Goal: Task Accomplishment & Management: Use online tool/utility

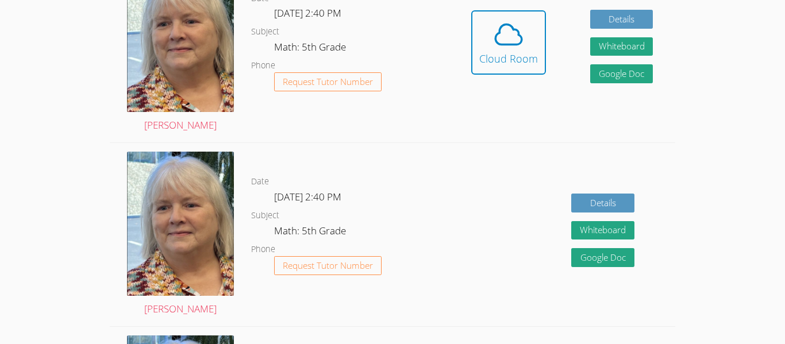
scroll to position [396, 0]
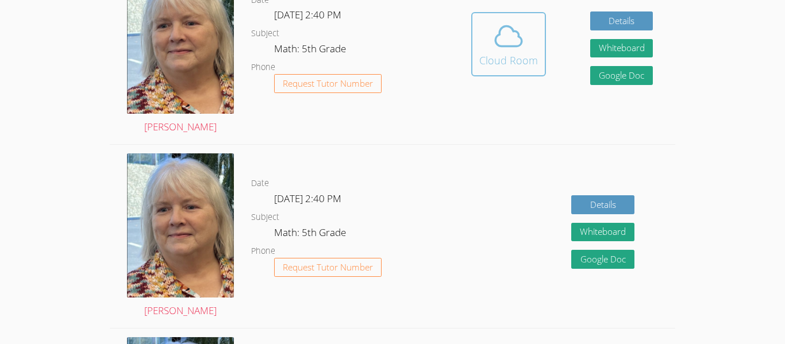
click at [535, 67] on div "Cloud Room" at bounding box center [508, 60] width 59 height 16
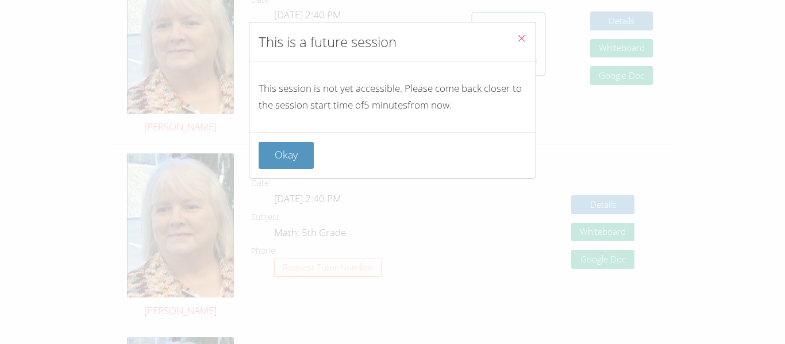
click at [535, 67] on div "This is a future session This session is not yet accessible. Please come back c…" at bounding box center [392, 100] width 287 height 157
click at [526, 35] on icon "Close" at bounding box center [521, 38] width 10 height 10
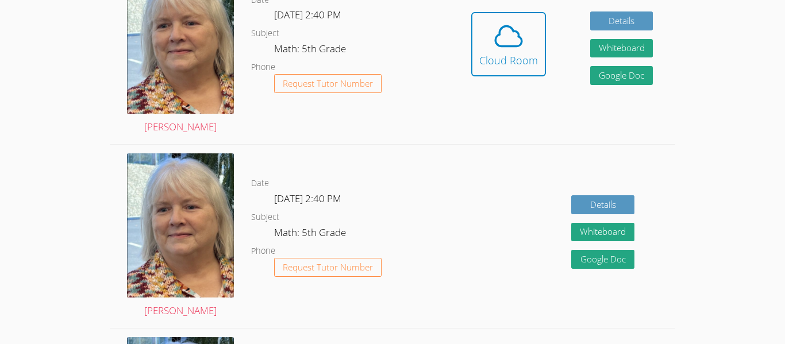
click at [526, 35] on span at bounding box center [508, 36] width 59 height 32
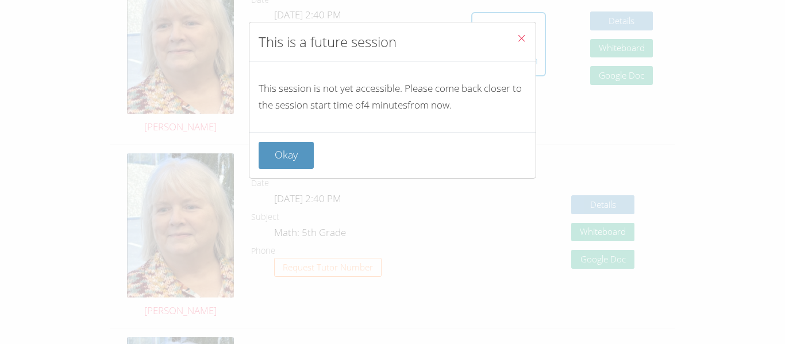
click at [529, 40] on button "Close" at bounding box center [521, 39] width 28 height 35
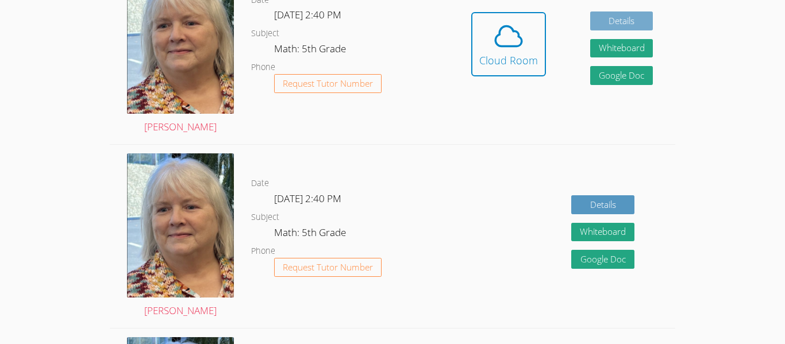
click at [604, 20] on link "Details" at bounding box center [621, 20] width 63 height 19
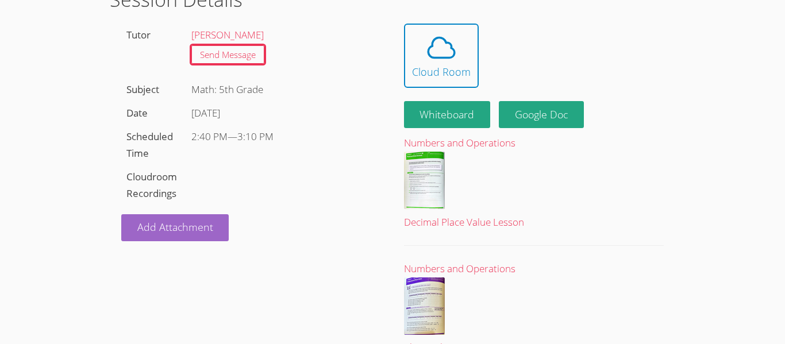
scroll to position [80, 0]
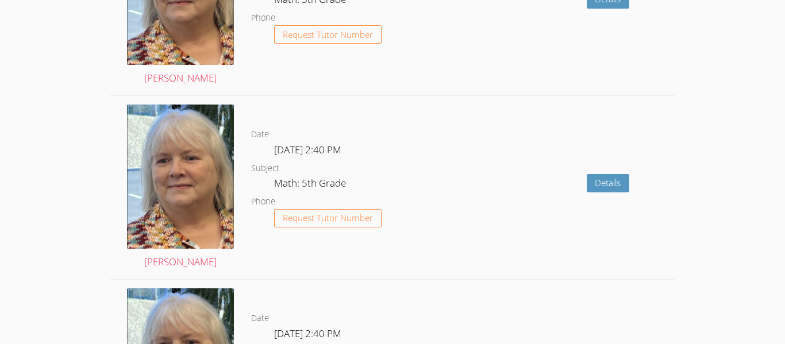
scroll to position [2142, 0]
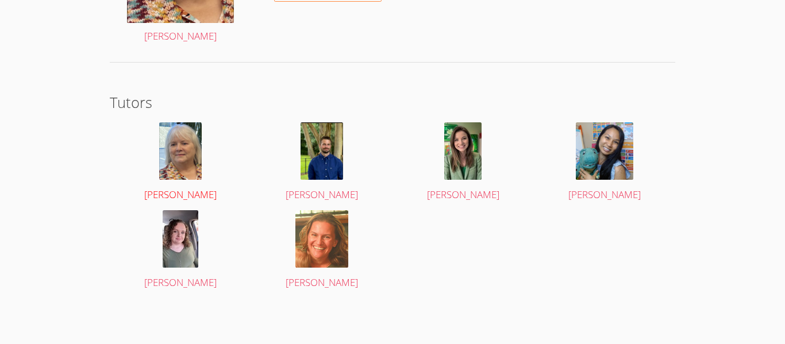
click at [189, 137] on img at bounding box center [180, 150] width 43 height 57
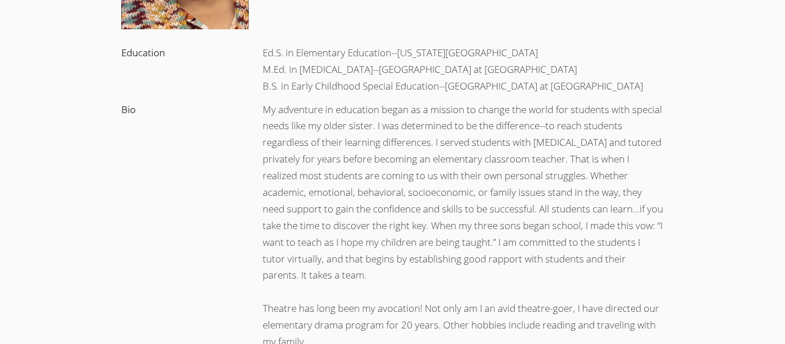
scroll to position [252, 0]
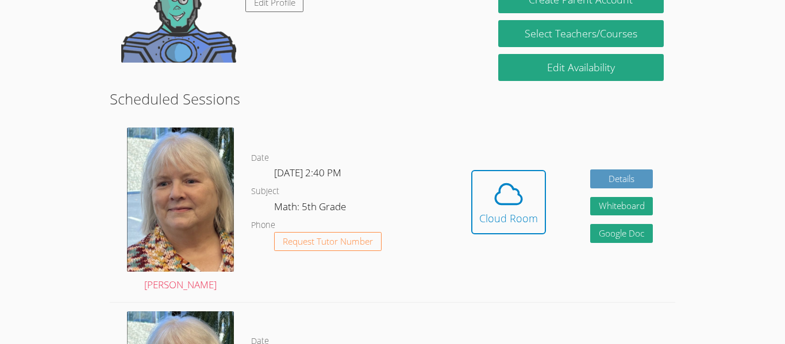
scroll to position [240, 0]
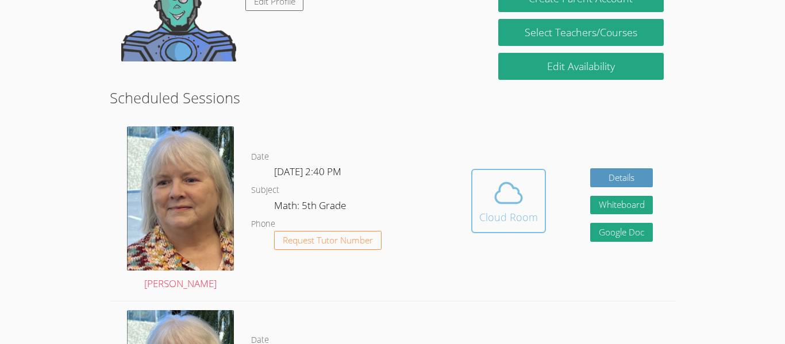
click at [494, 176] on button "Cloud Room" at bounding box center [508, 201] width 75 height 64
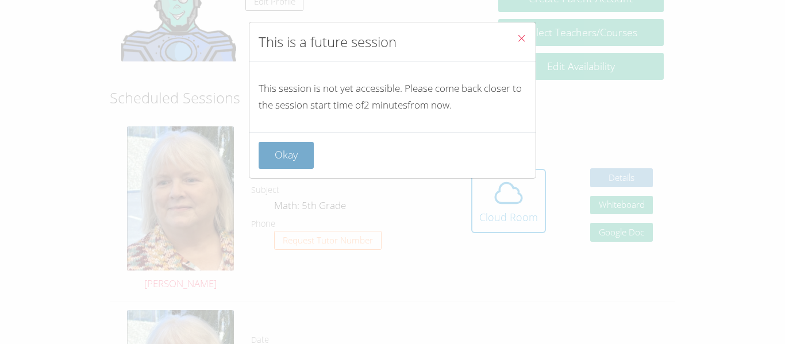
click at [302, 146] on button "Okay" at bounding box center [286, 155] width 55 height 27
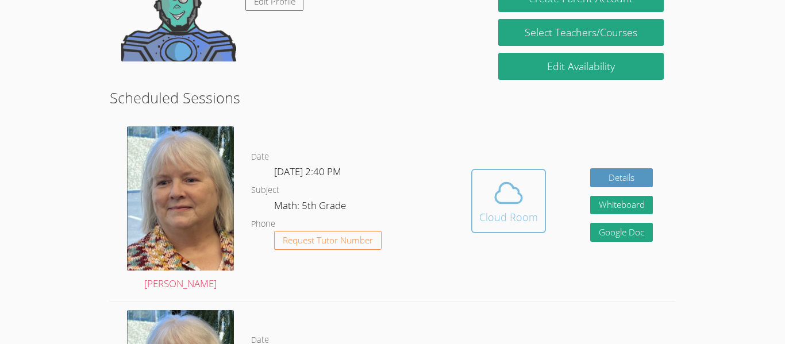
click at [512, 197] on icon at bounding box center [508, 193] width 32 height 32
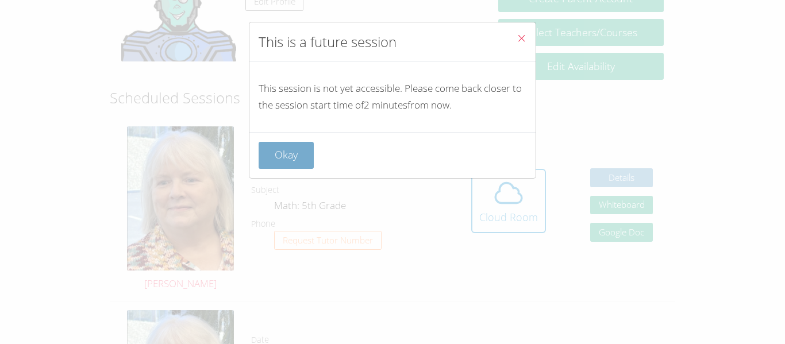
click at [302, 156] on button "Okay" at bounding box center [286, 155] width 55 height 27
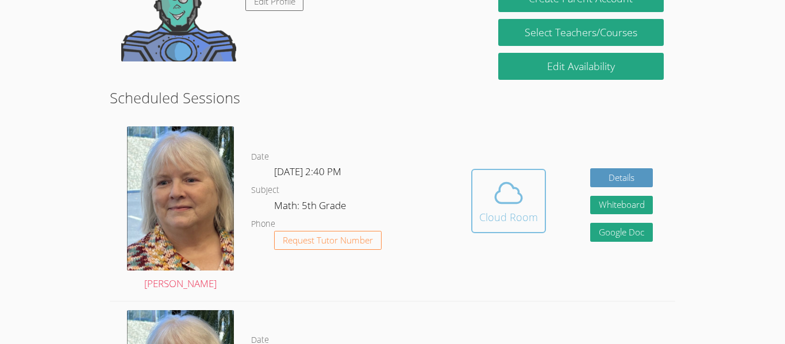
click at [532, 198] on span at bounding box center [508, 193] width 59 height 32
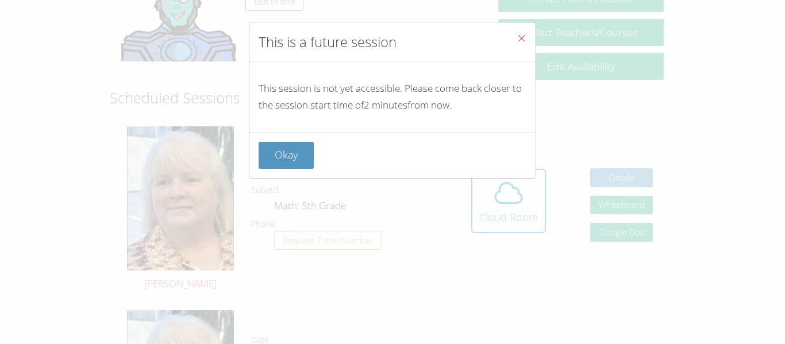
click at [519, 38] on icon "Close" at bounding box center [521, 38] width 10 height 10
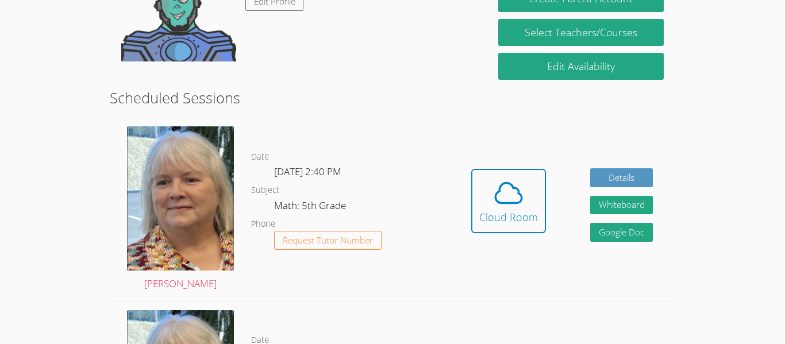
click at [523, 156] on div "Hidden Cloud Room Details Whiteboard Hidden Google Doc" at bounding box center [562, 209] width 226 height 183
click at [524, 192] on span at bounding box center [508, 193] width 59 height 32
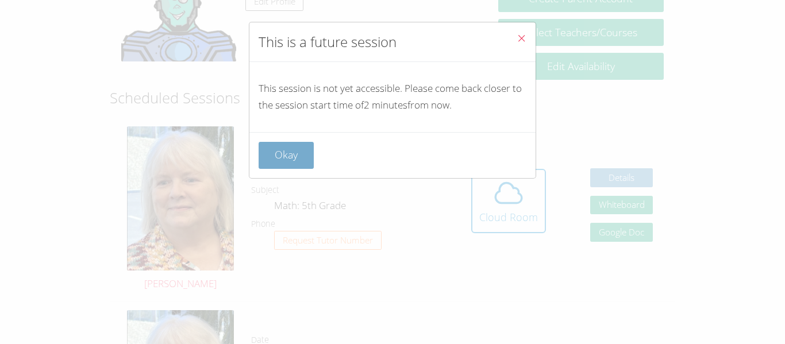
click at [276, 148] on button "Okay" at bounding box center [286, 155] width 55 height 27
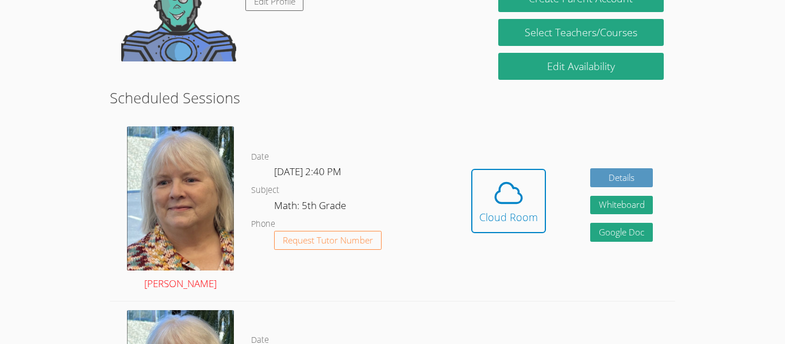
click at [188, 229] on img at bounding box center [180, 198] width 107 height 144
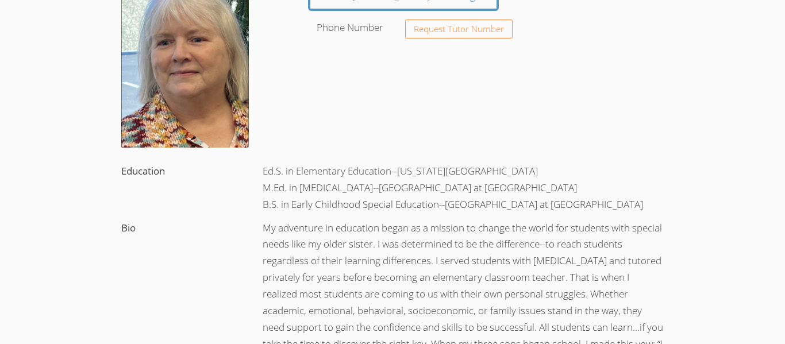
scroll to position [134, 0]
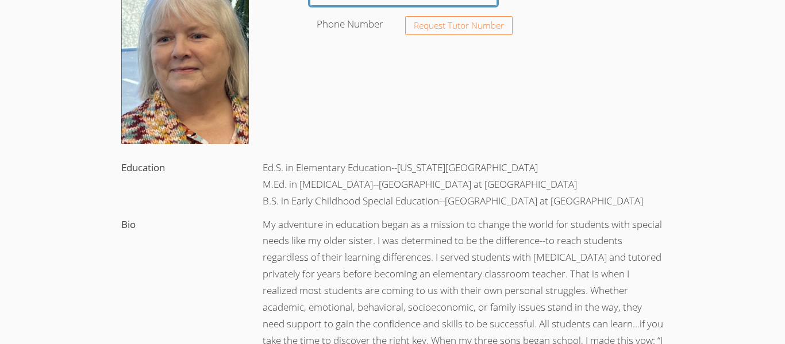
click at [128, 226] on label "Bio" at bounding box center [128, 224] width 14 height 13
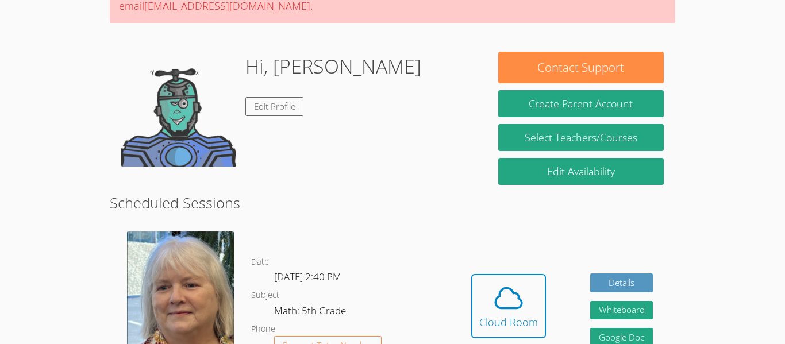
scroll to position [240, 0]
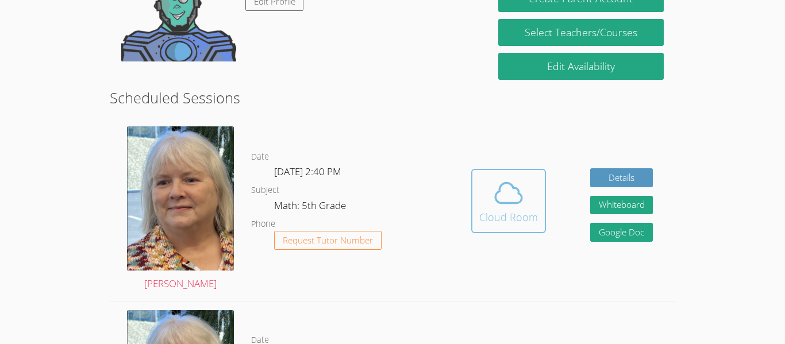
click at [477, 208] on button "Cloud Room" at bounding box center [508, 201] width 75 height 64
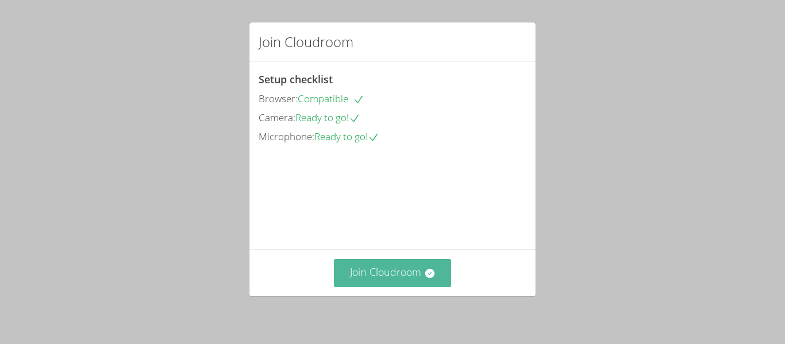
click at [349, 283] on button "Join Cloudroom" at bounding box center [393, 273] width 118 height 28
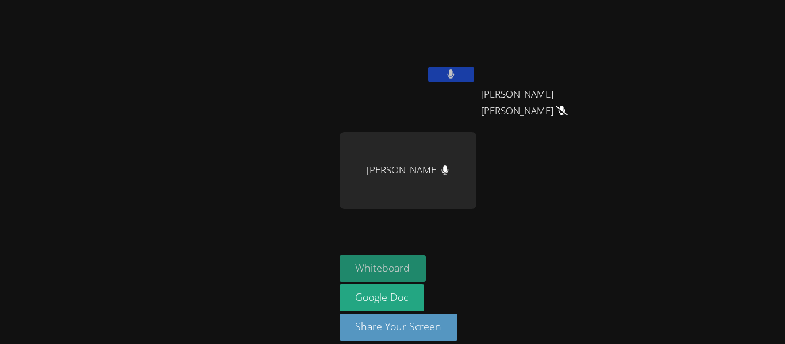
click at [376, 277] on button "Whiteboard" at bounding box center [383, 268] width 87 height 27
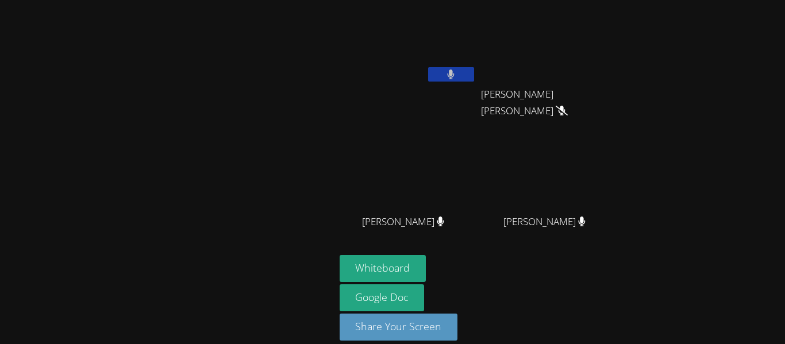
click at [434, 77] on button at bounding box center [451, 74] width 46 height 14
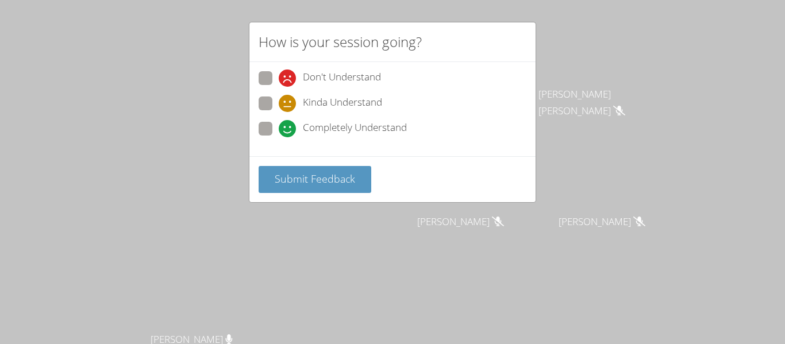
click at [279, 137] on span at bounding box center [279, 137] width 0 height 0
click at [279, 126] on input "Completely Understand" at bounding box center [284, 127] width 10 height 10
radio input "true"
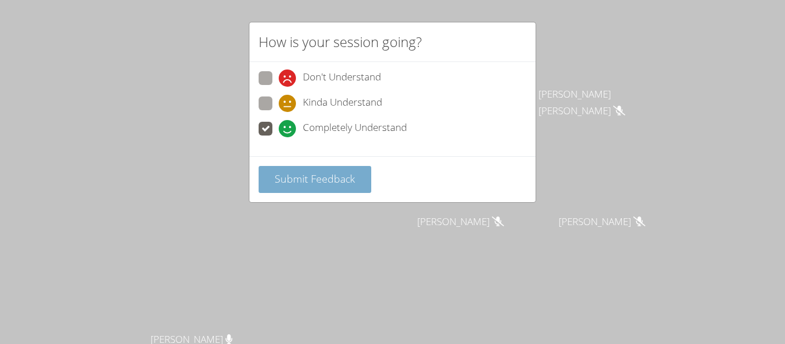
click at [291, 171] on button "Submit Feedback" at bounding box center [315, 179] width 113 height 27
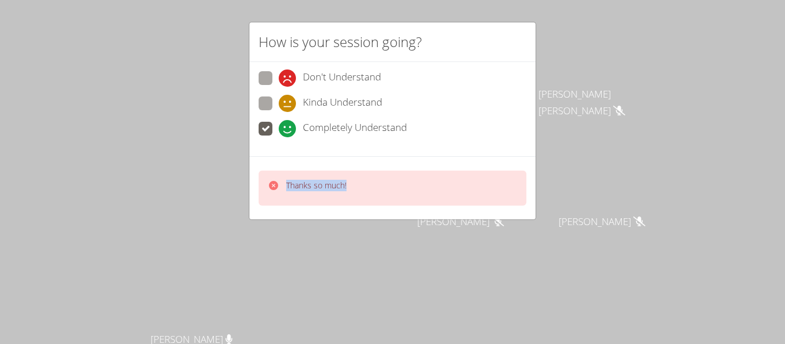
drag, startPoint x: 283, startPoint y: 187, endPoint x: 349, endPoint y: 188, distance: 65.5
click at [349, 188] on div "Thanks so much!" at bounding box center [393, 188] width 268 height 35
click at [348, 188] on div "Thanks so much!" at bounding box center [393, 188] width 268 height 35
